Goal: Transaction & Acquisition: Purchase product/service

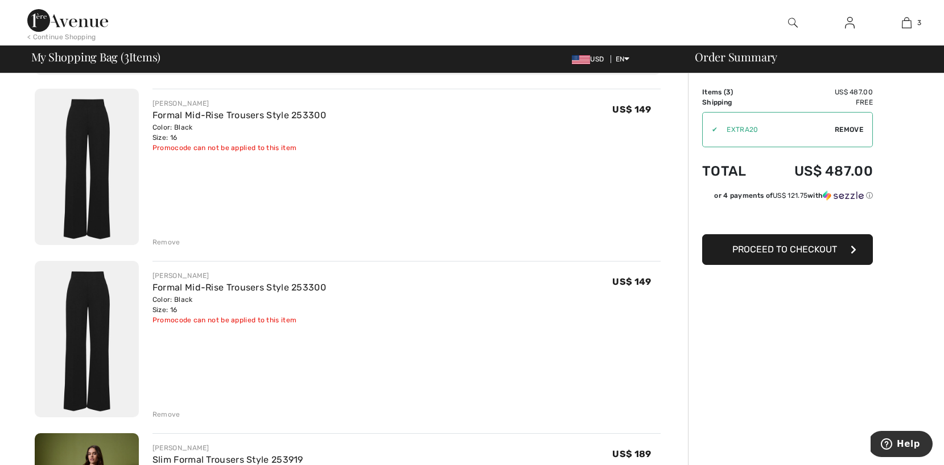
scroll to position [77, 0]
click at [748, 255] on button "Proceed to Checkout" at bounding box center [787, 249] width 171 height 31
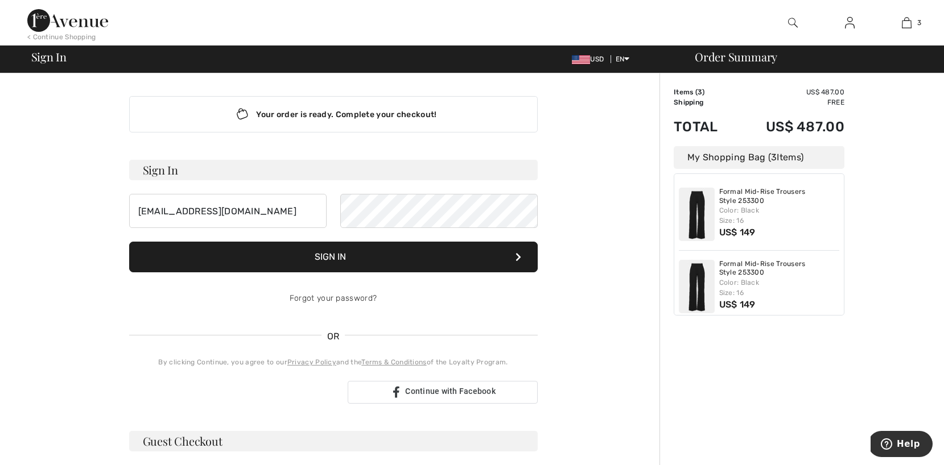
click at [432, 258] on button "Sign In" at bounding box center [333, 257] width 409 height 31
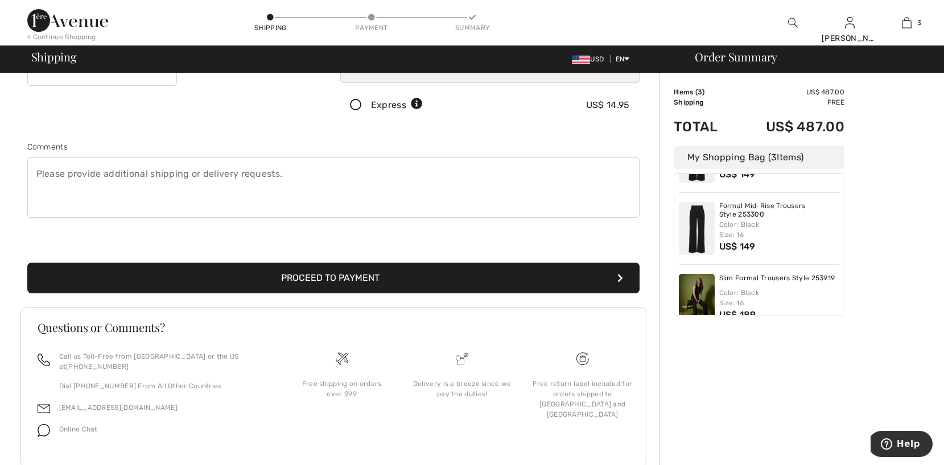
scroll to position [247, 0]
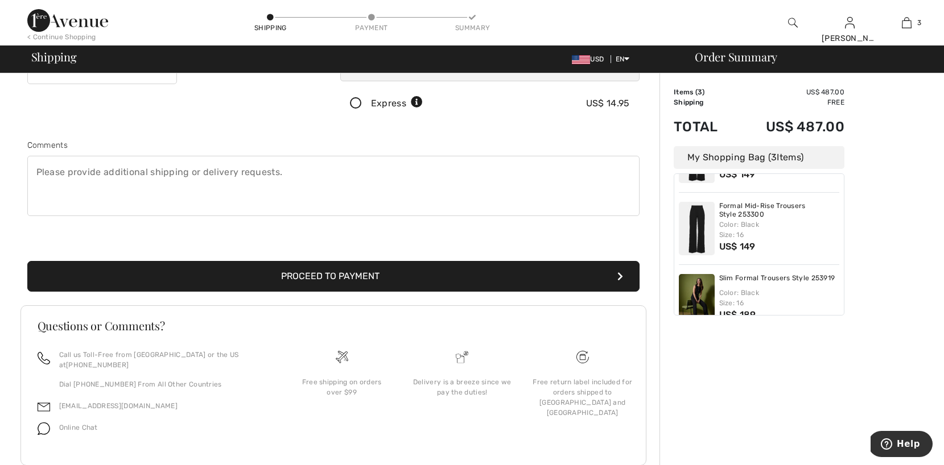
click at [494, 277] on button "Proceed to Payment" at bounding box center [333, 276] width 612 height 31
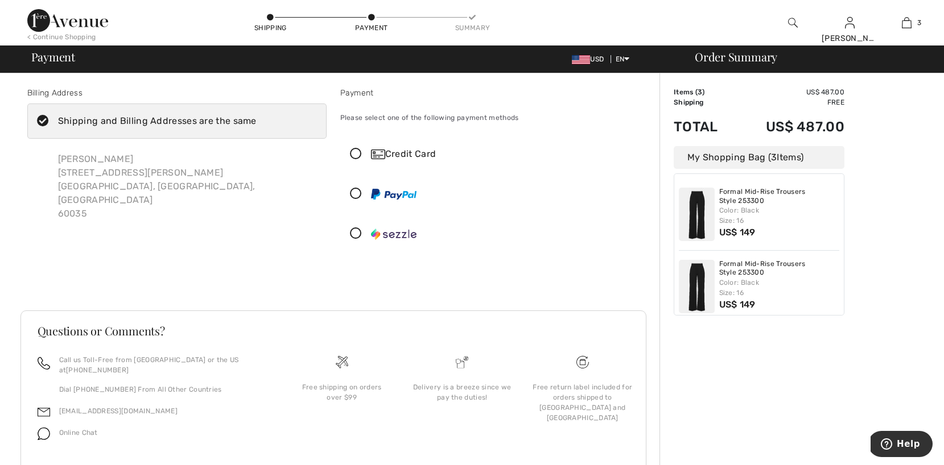
click at [354, 156] on icon at bounding box center [356, 154] width 30 height 12
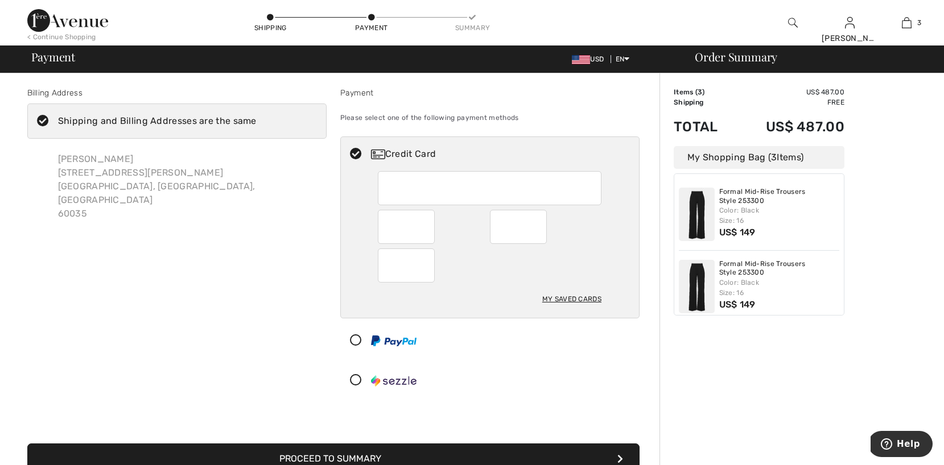
click at [571, 302] on div "My Saved Cards" at bounding box center [571, 299] width 59 height 19
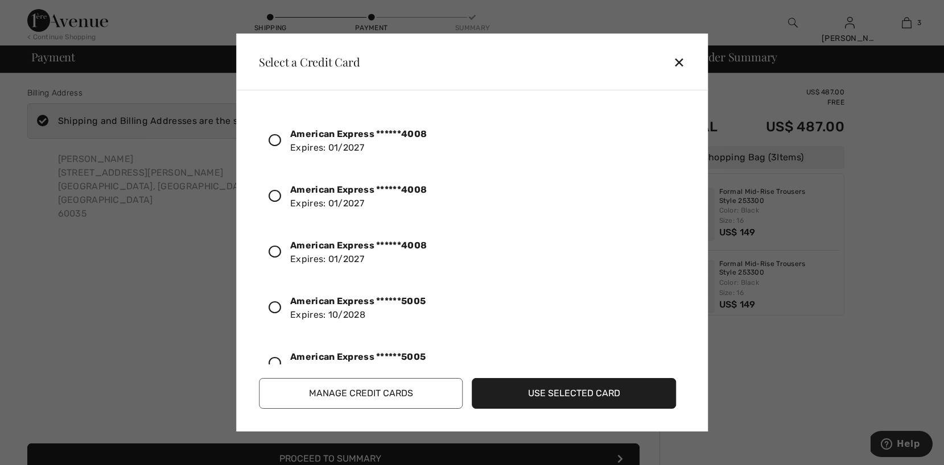
click at [275, 307] on icon at bounding box center [275, 308] width 13 height 13
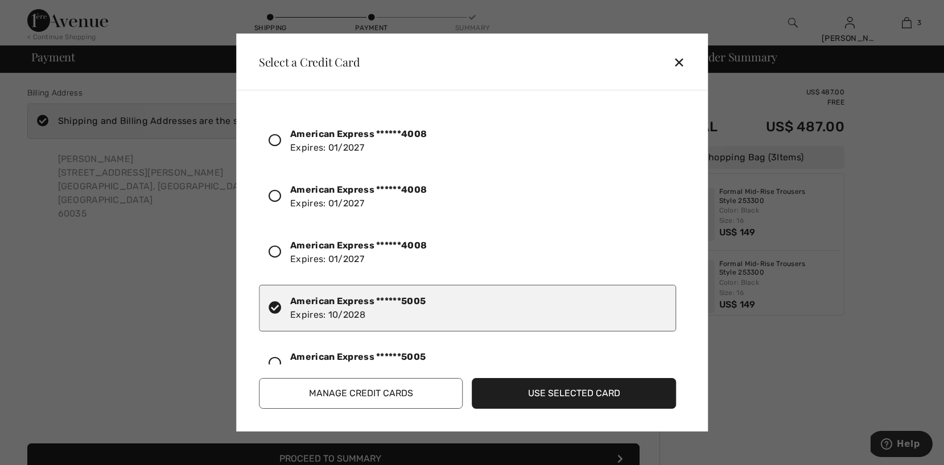
click at [560, 397] on button "Use Selected Card" at bounding box center [574, 393] width 204 height 31
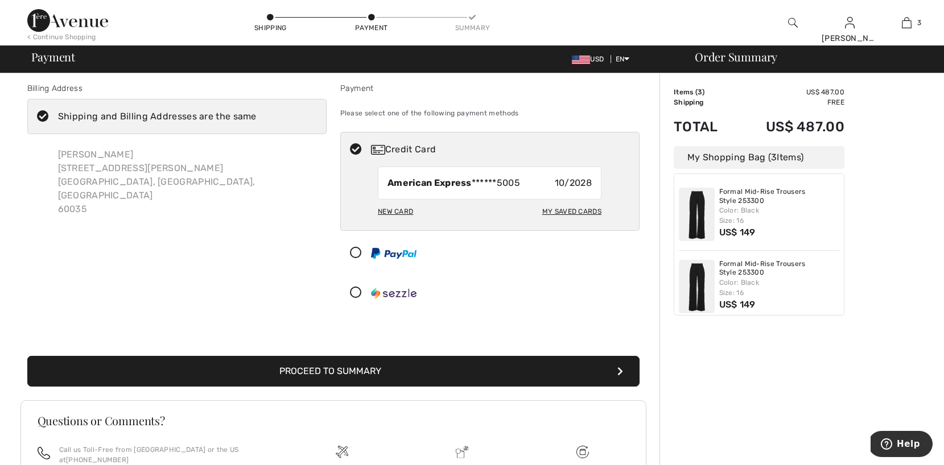
scroll to position [5, 0]
click at [460, 370] on button "Proceed to Summary" at bounding box center [333, 371] width 612 height 31
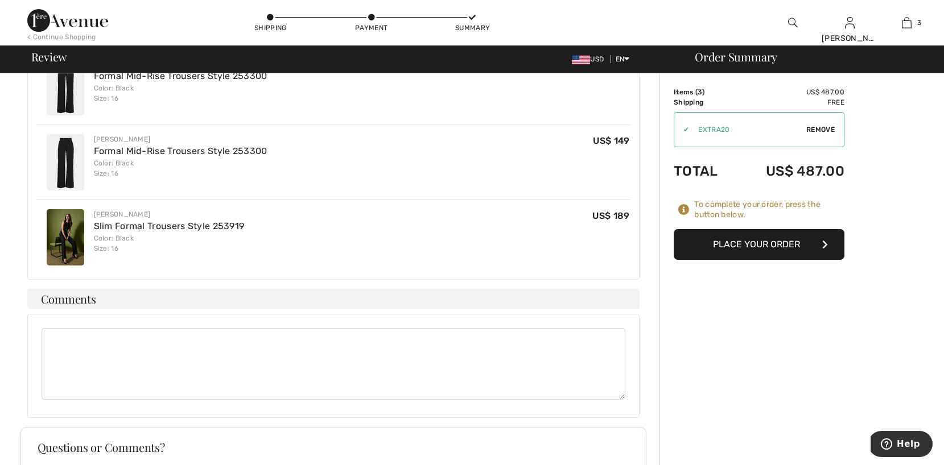
scroll to position [357, 0]
click at [702, 246] on button "Place Your Order" at bounding box center [759, 244] width 171 height 31
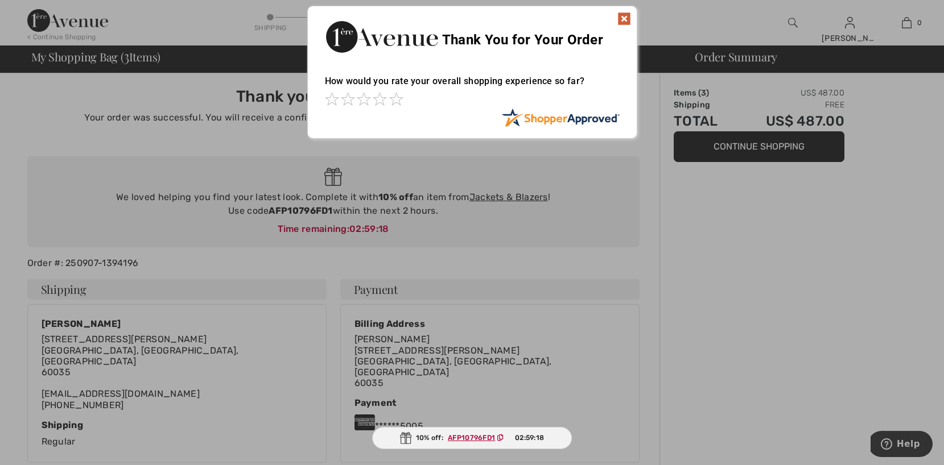
click at [621, 22] on img at bounding box center [624, 19] width 14 height 14
